Goal: Communication & Community: Answer question/provide support

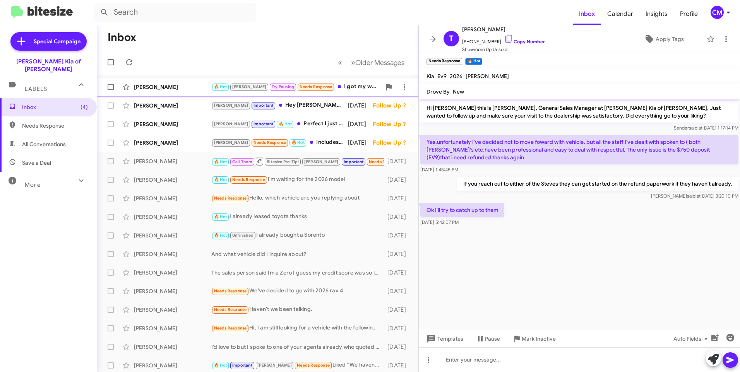
click at [167, 88] on div "[PERSON_NAME]" at bounding box center [172, 87] width 77 height 8
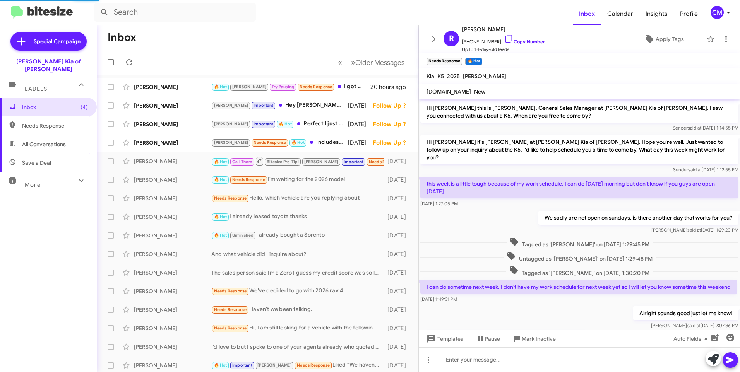
scroll to position [47, 0]
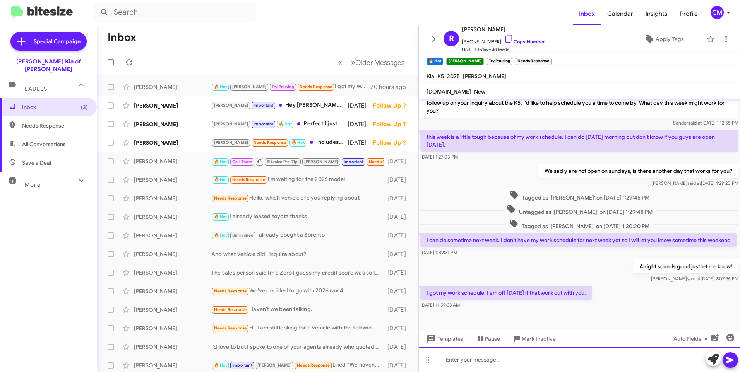
click at [484, 364] on div at bounding box center [579, 360] width 321 height 25
click at [518, 42] on link "Copy Number" at bounding box center [524, 42] width 41 height 6
click at [493, 364] on div at bounding box center [579, 360] width 321 height 25
click at [570, 359] on div "Awesome, yeah I'm here [DATE]" at bounding box center [579, 360] width 321 height 25
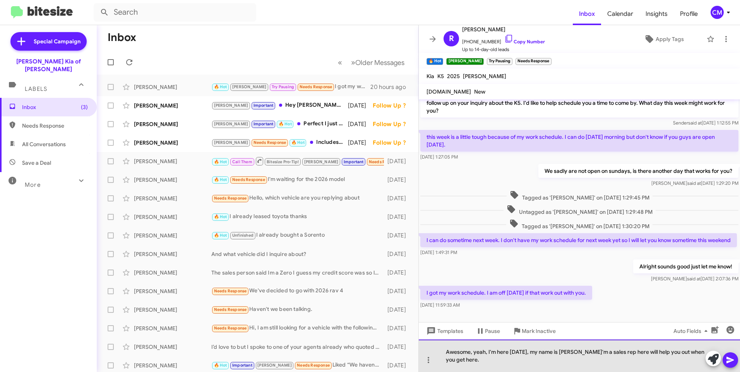
click at [472, 360] on div "Awesome, yeah, I'm here [DATE], my name is [PERSON_NAME]'m a sales rep here wil…" at bounding box center [579, 356] width 321 height 33
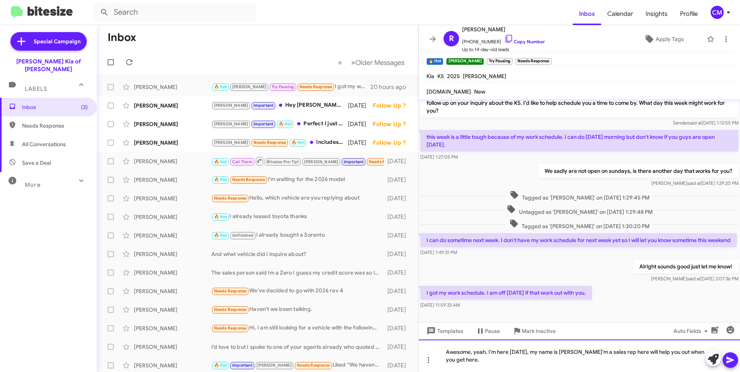
click at [642, 353] on div "Awesome, yeah, I'm here [DATE], my name is [PERSON_NAME]'m a sales rep here wil…" at bounding box center [579, 356] width 321 height 33
click at [477, 361] on div "Awesome, yeah, I'm here [DATE], my name is [PERSON_NAME]'m a sales rep here wil…" at bounding box center [579, 356] width 321 height 33
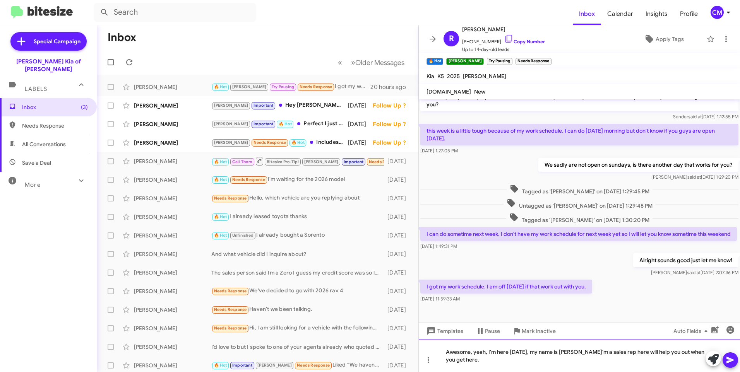
scroll to position [55, 0]
click at [480, 366] on div "Awesome, yeah, I'm here [DATE], my name is [PERSON_NAME]'m a sales rep here wil…" at bounding box center [579, 356] width 321 height 33
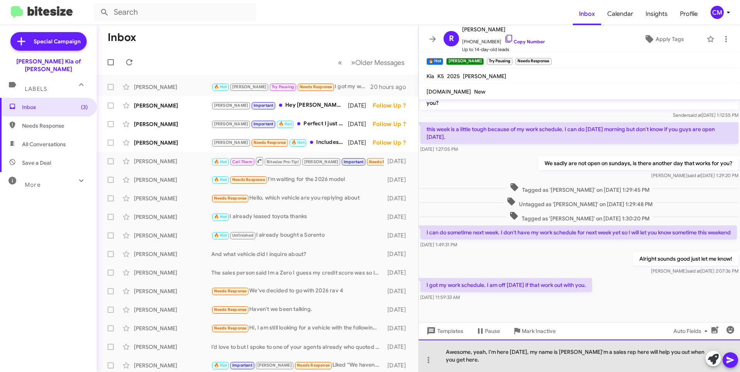
click at [503, 359] on div "Awesome, yeah, I'm here [DATE], my name is [PERSON_NAME]'m a sales rep here wil…" at bounding box center [579, 356] width 321 height 33
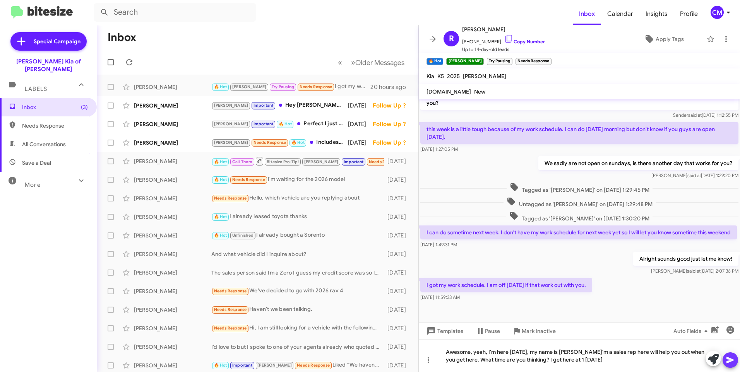
click at [727, 357] on icon at bounding box center [730, 360] width 9 height 9
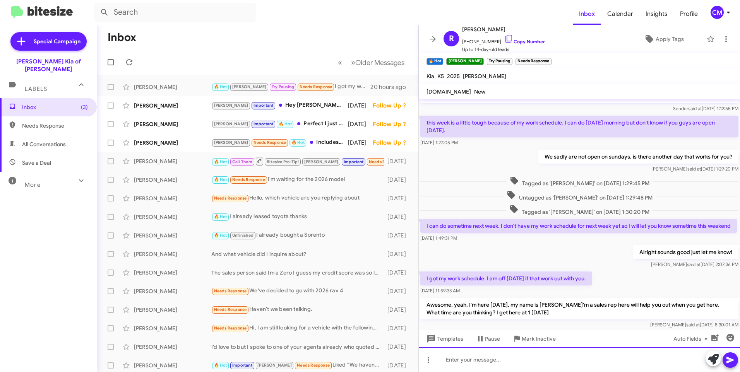
scroll to position [83, 0]
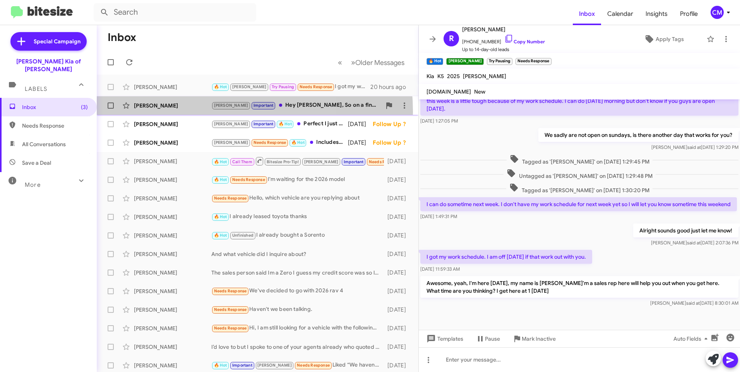
drag, startPoint x: 178, startPoint y: 112, endPoint x: 166, endPoint y: 105, distance: 14.0
click at [166, 105] on div "[PERSON_NAME] [PERSON_NAME] Important Hey [PERSON_NAME], So on a finance that S…" at bounding box center [257, 105] width 309 height 15
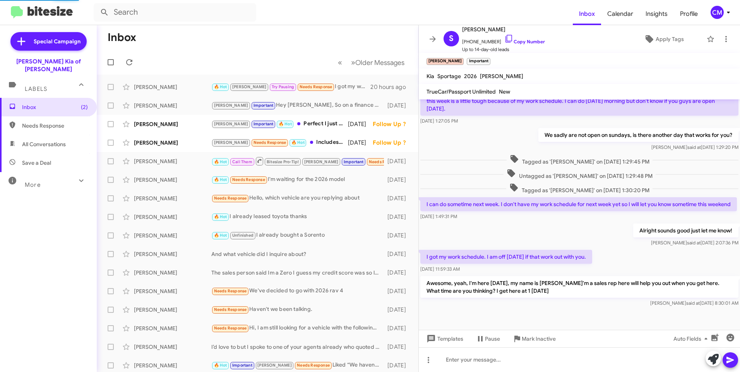
scroll to position [146, 0]
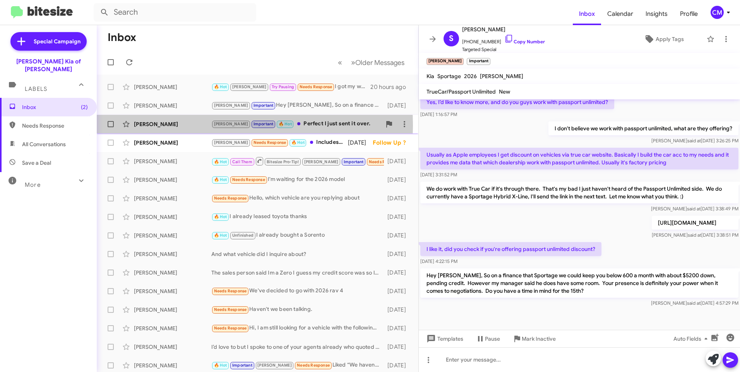
click at [170, 125] on div "[PERSON_NAME]" at bounding box center [172, 124] width 77 height 8
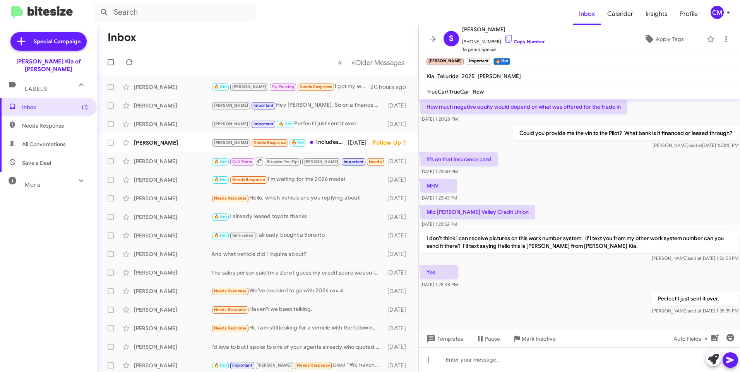
scroll to position [179, 0]
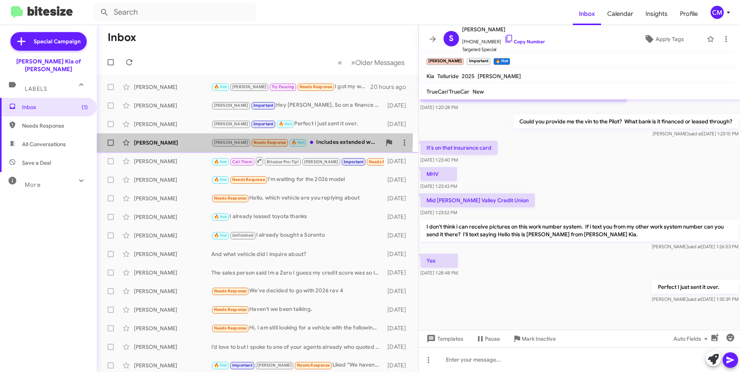
click at [173, 136] on div "[PERSON_NAME] Needs Response 🔥 Hot Includes extended warranty [DATE] Follow Up ?" at bounding box center [257, 142] width 309 height 15
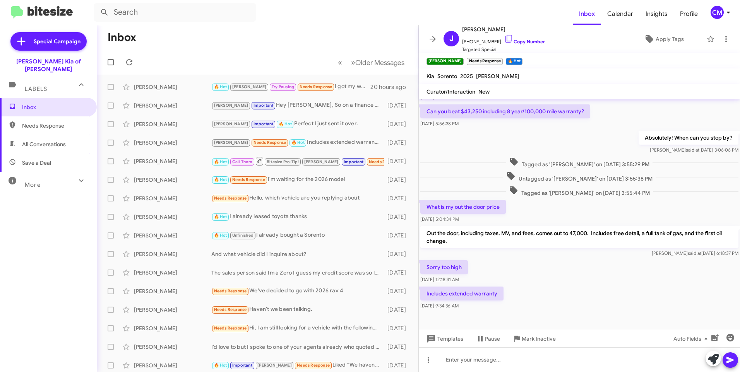
scroll to position [142, 0]
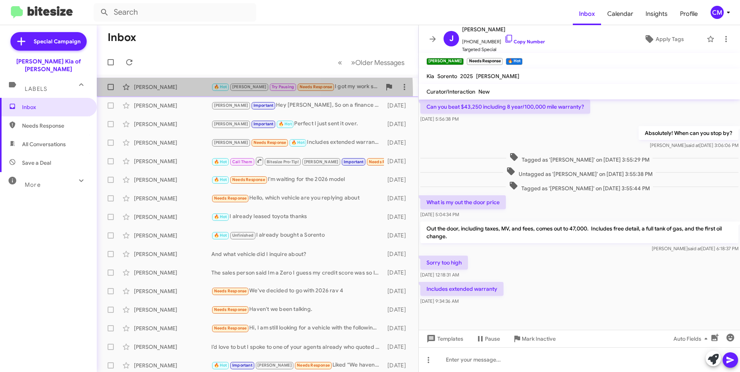
click at [170, 93] on div "[PERSON_NAME] 🔥 Hot [PERSON_NAME] Try Pausing Needs Response I got my work sche…" at bounding box center [257, 86] width 309 height 15
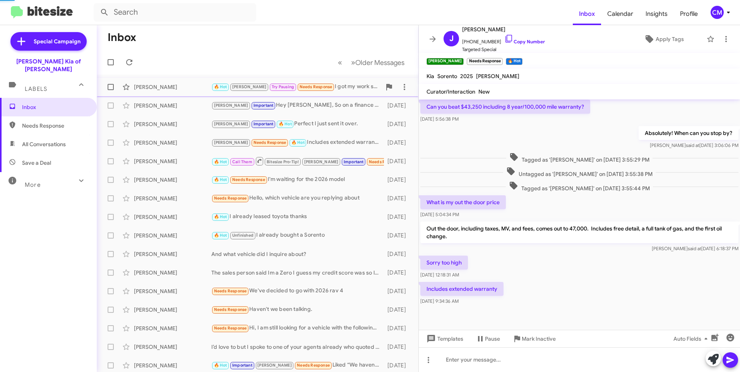
scroll to position [83, 0]
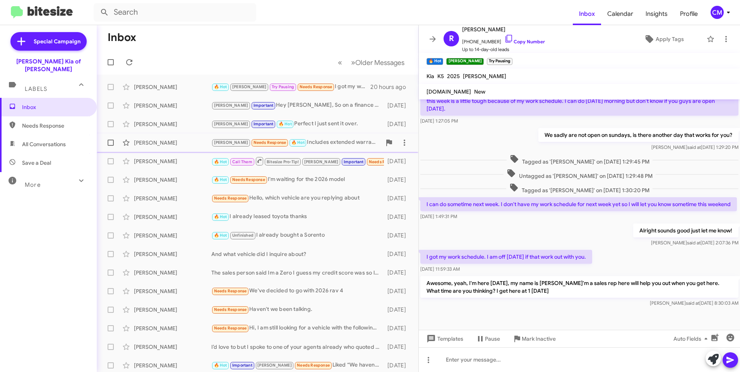
click at [172, 136] on div "[PERSON_NAME] Needs Response 🔥 Hot Includes extended warranty [DATE]" at bounding box center [257, 142] width 309 height 15
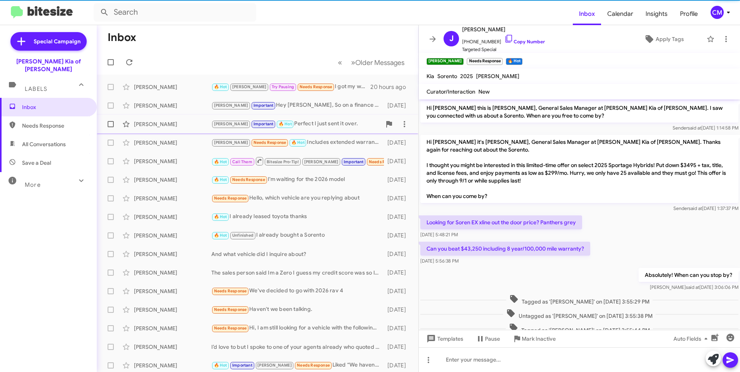
click at [172, 127] on div "[PERSON_NAME]" at bounding box center [172, 124] width 77 height 8
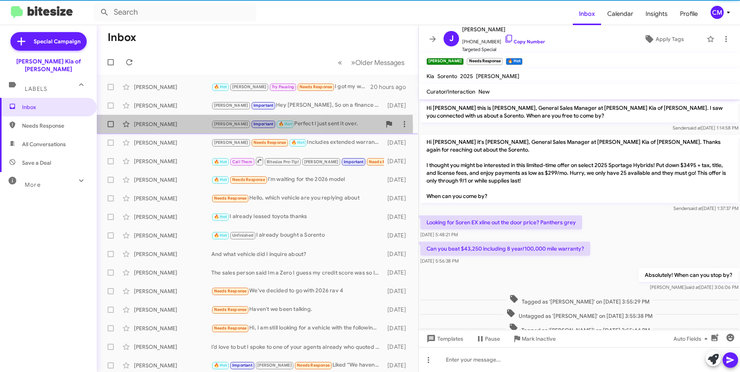
scroll to position [179, 0]
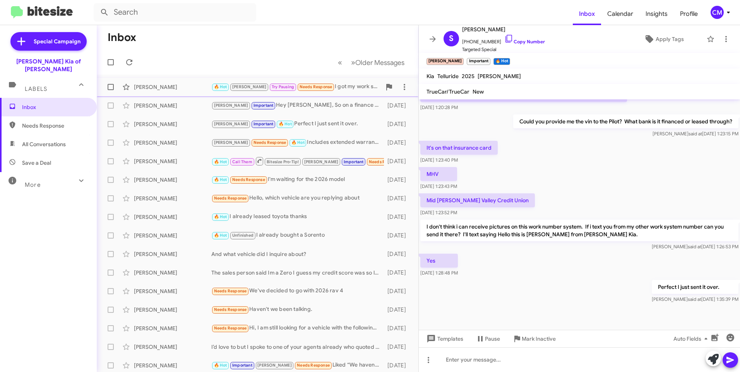
click at [200, 81] on div "[PERSON_NAME] 🔥 Hot [PERSON_NAME] Try Pausing Needs Response I got my work sche…" at bounding box center [257, 86] width 309 height 15
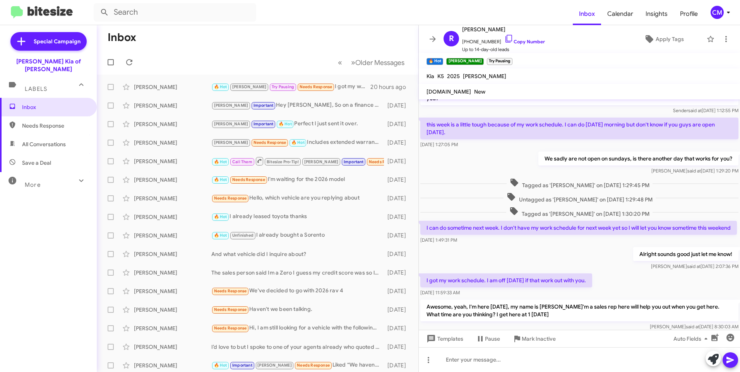
scroll to position [83, 0]
